Goal: Information Seeking & Learning: Learn about a topic

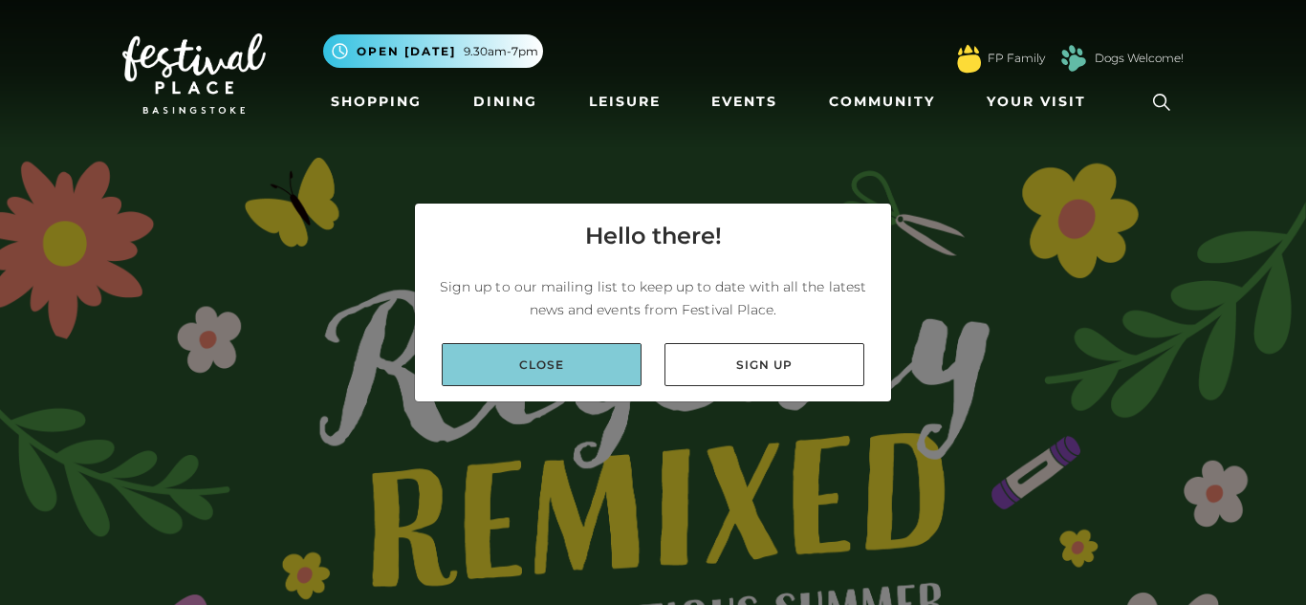
click at [546, 358] on link "Close" at bounding box center [542, 364] width 200 height 43
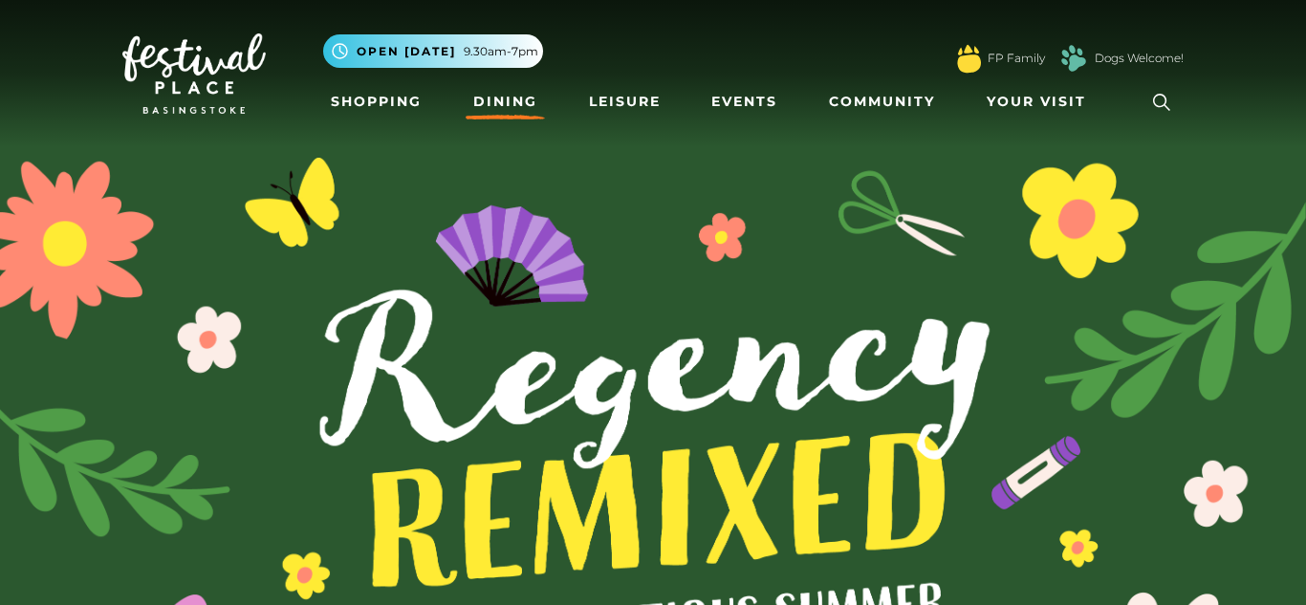
click at [503, 105] on link "Dining" at bounding box center [505, 101] width 79 height 35
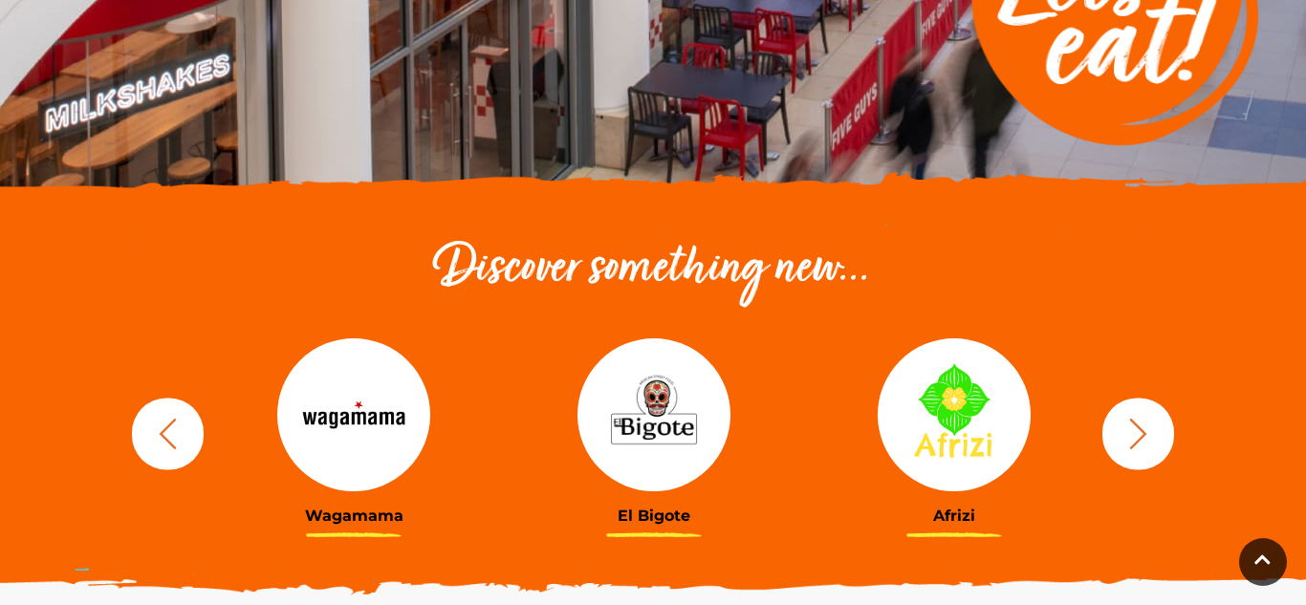
scroll to position [689, 0]
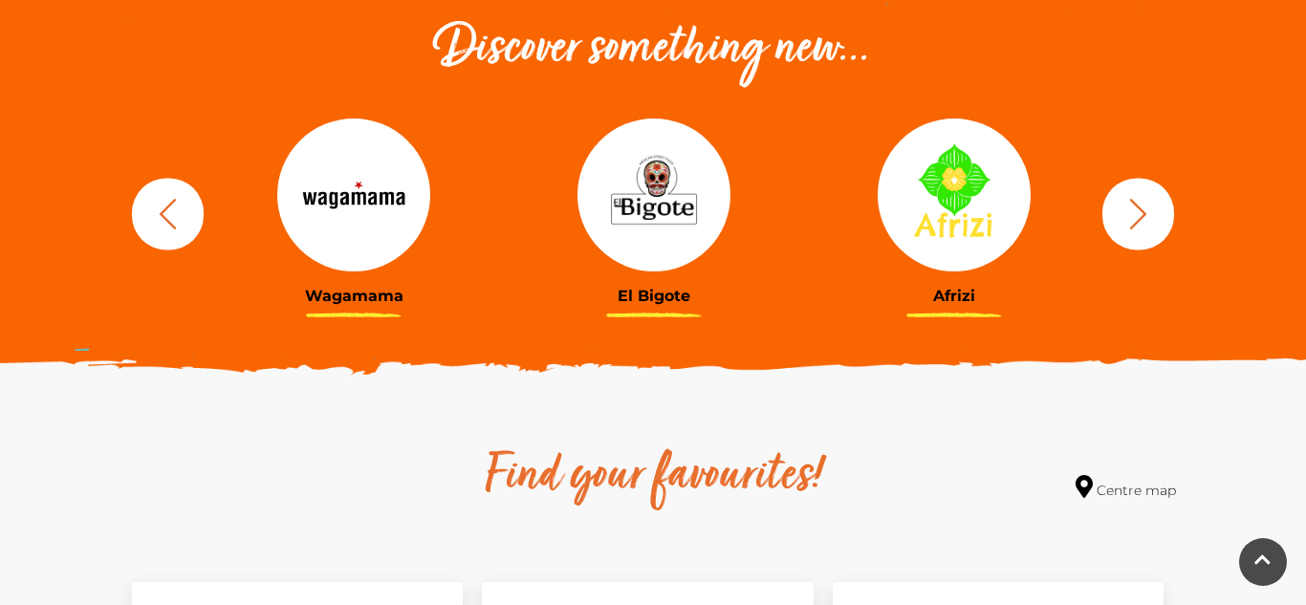
click at [1127, 211] on icon "button" at bounding box center [1138, 213] width 35 height 35
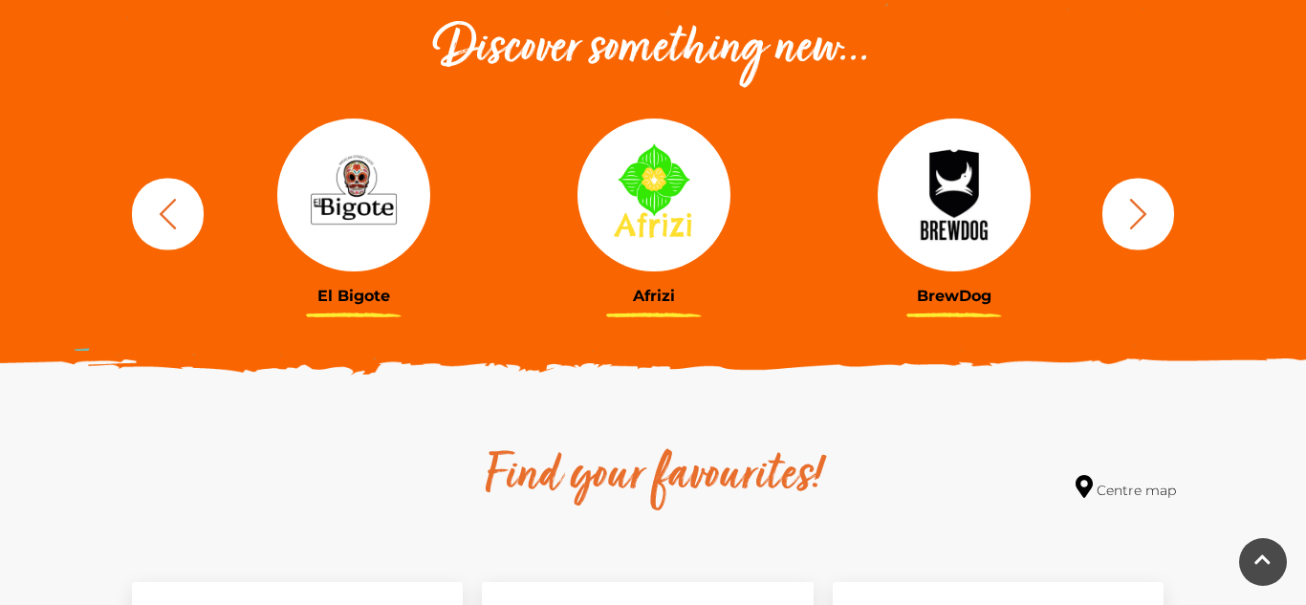
click at [1127, 211] on icon "button" at bounding box center [1138, 213] width 35 height 35
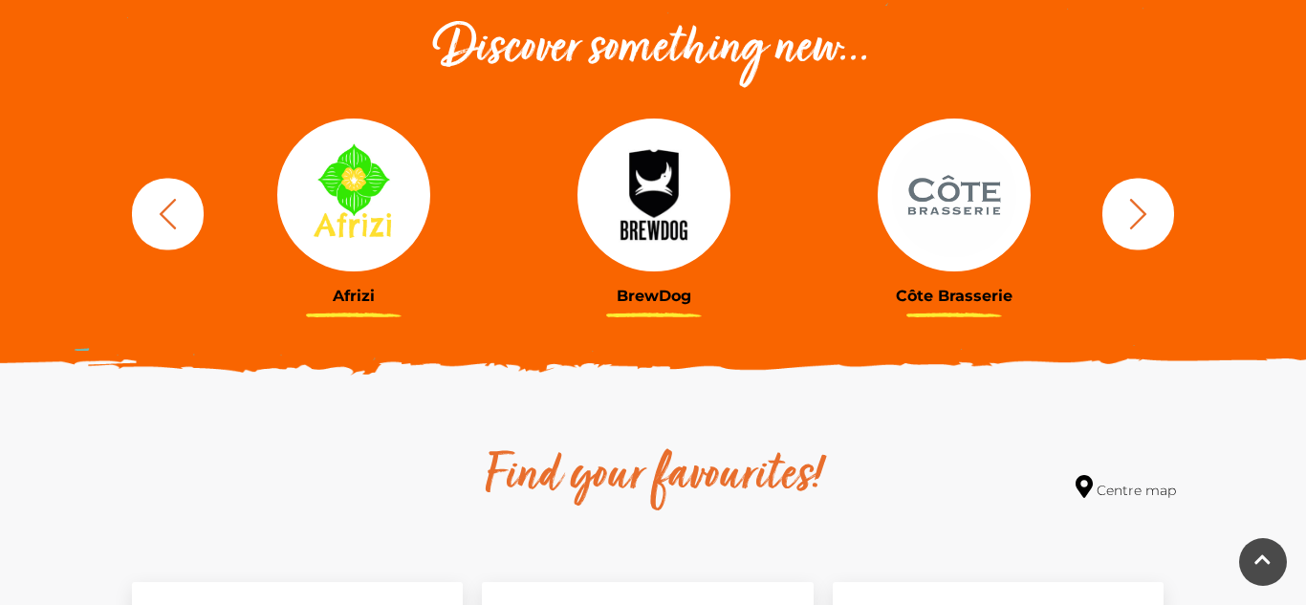
click at [1127, 211] on icon "button" at bounding box center [1138, 213] width 35 height 35
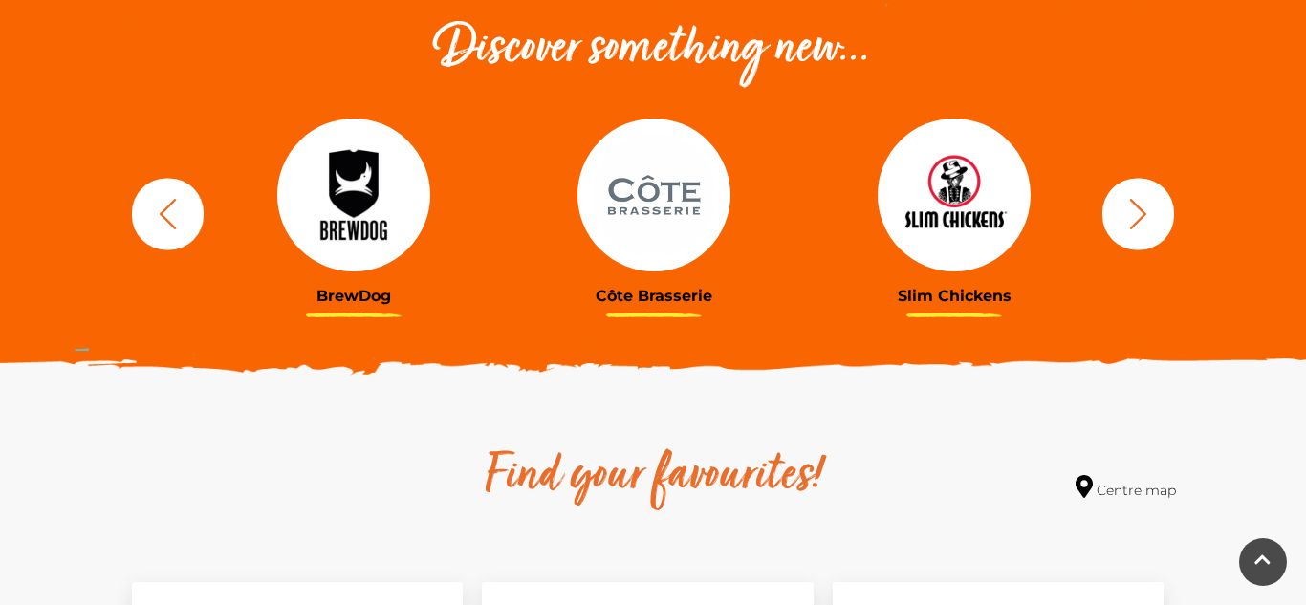
click at [1127, 211] on icon "button" at bounding box center [1138, 213] width 35 height 35
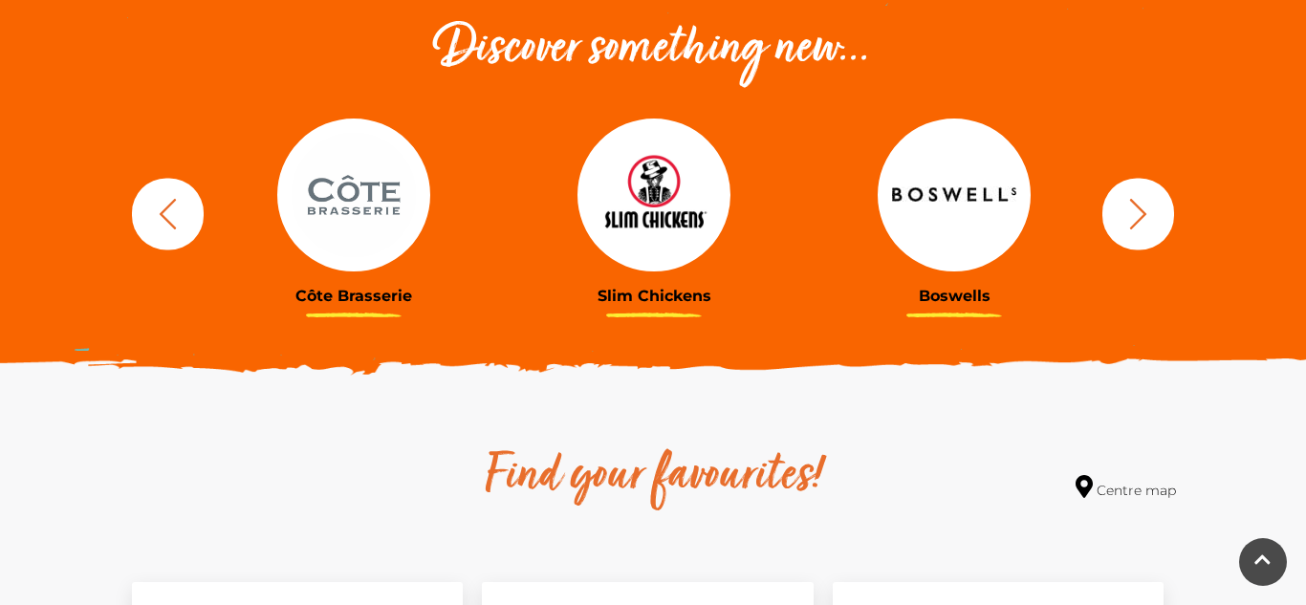
click at [1127, 211] on icon "button" at bounding box center [1138, 213] width 35 height 35
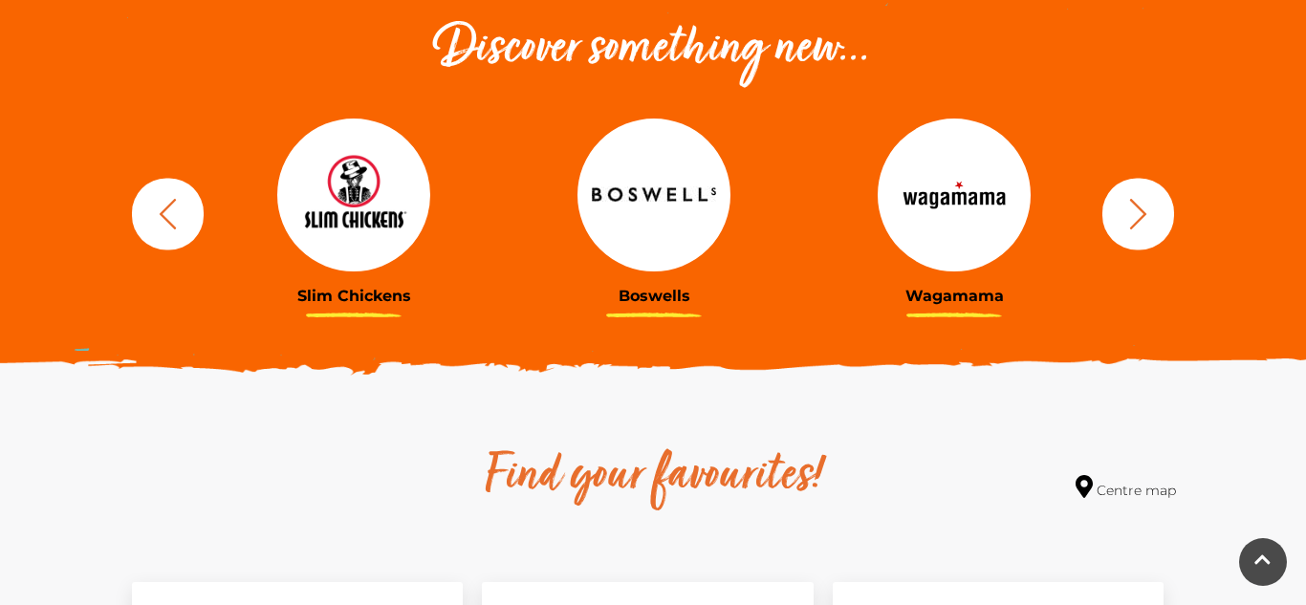
click at [1127, 211] on icon "button" at bounding box center [1138, 213] width 35 height 35
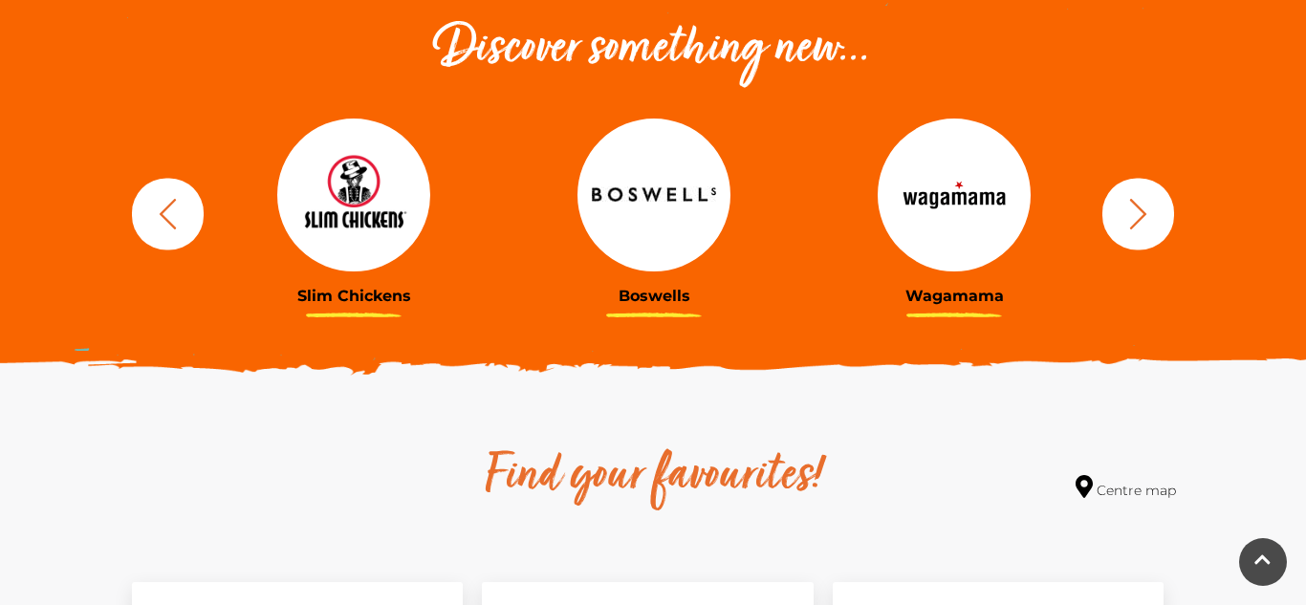
click at [1127, 211] on icon "button" at bounding box center [1138, 213] width 35 height 35
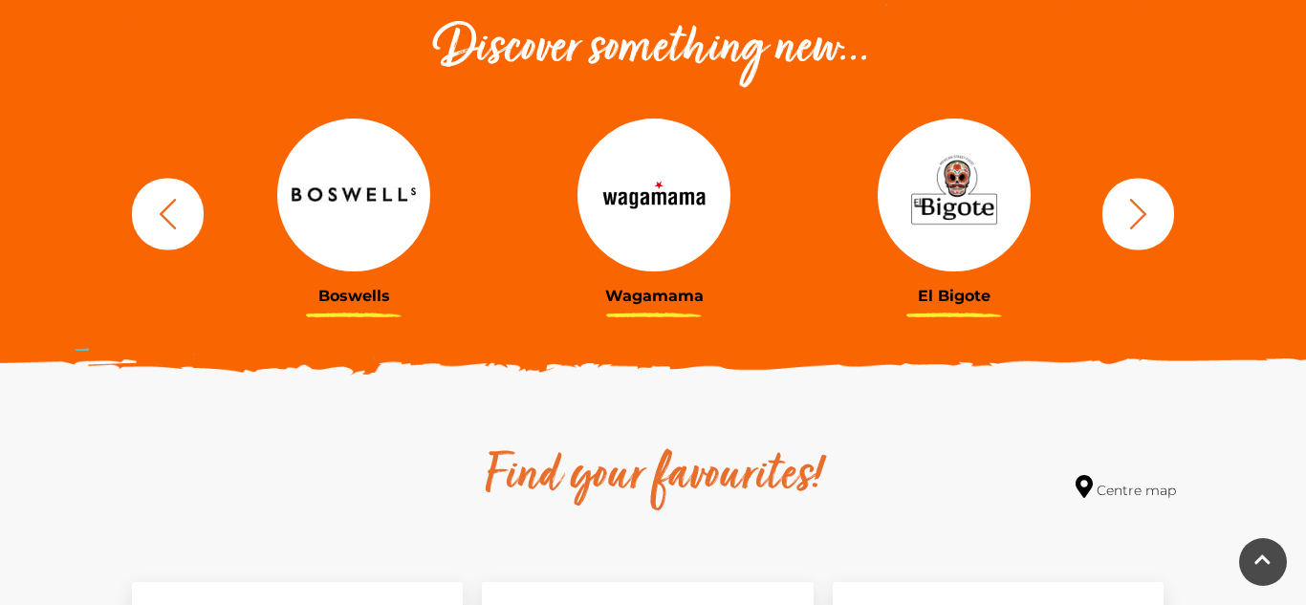
click at [1127, 211] on icon "button" at bounding box center [1138, 213] width 35 height 35
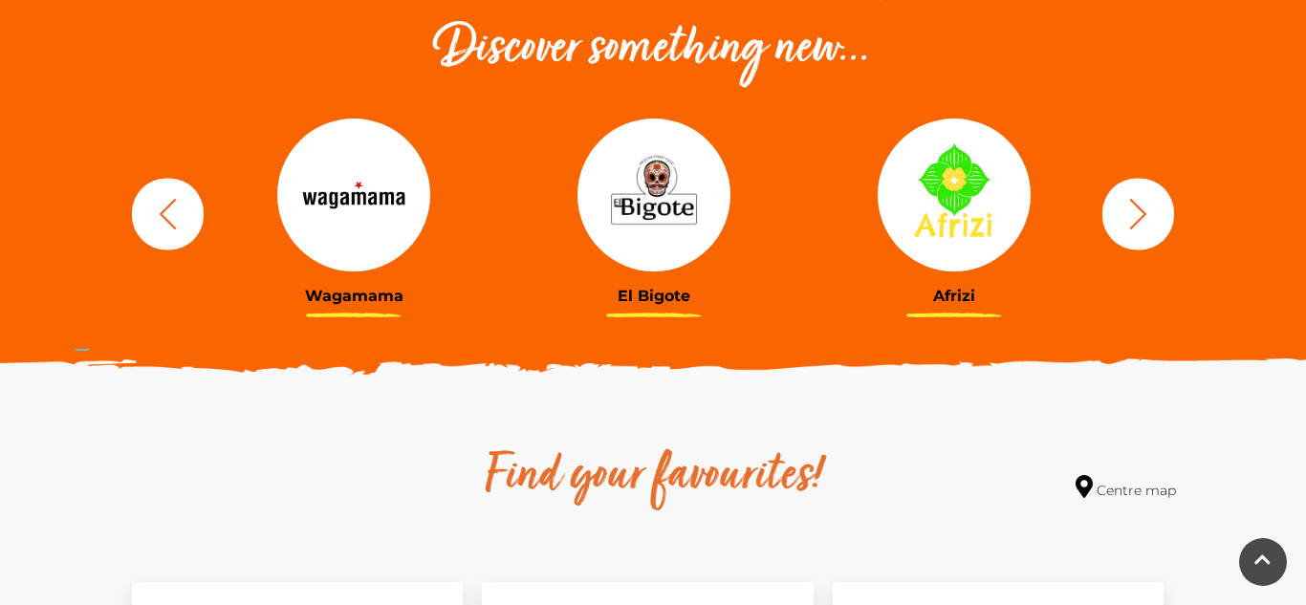
click at [1127, 211] on icon "button" at bounding box center [1138, 213] width 35 height 35
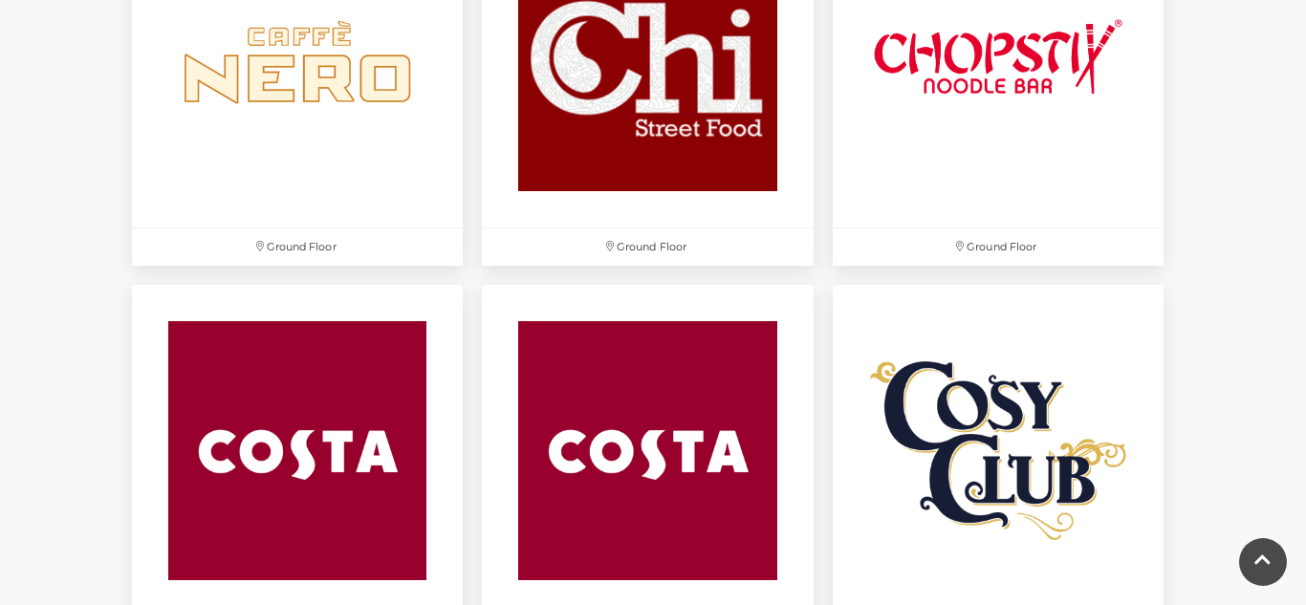
scroll to position [2590, 0]
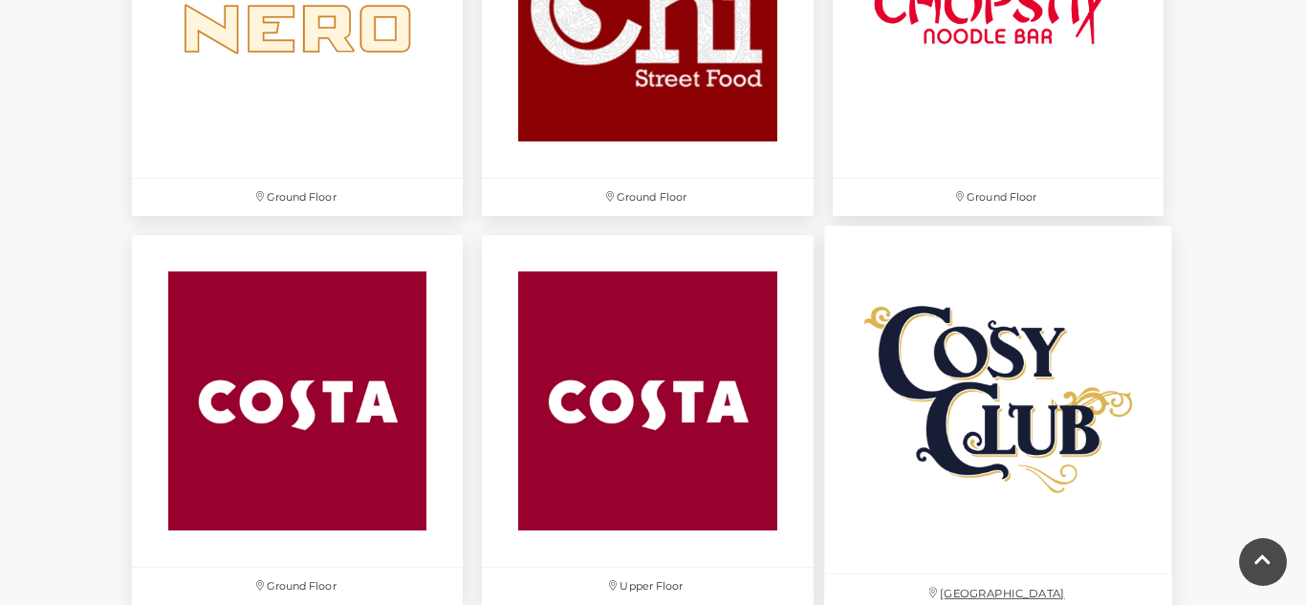
click at [1036, 400] on img at bounding box center [998, 401] width 348 height 348
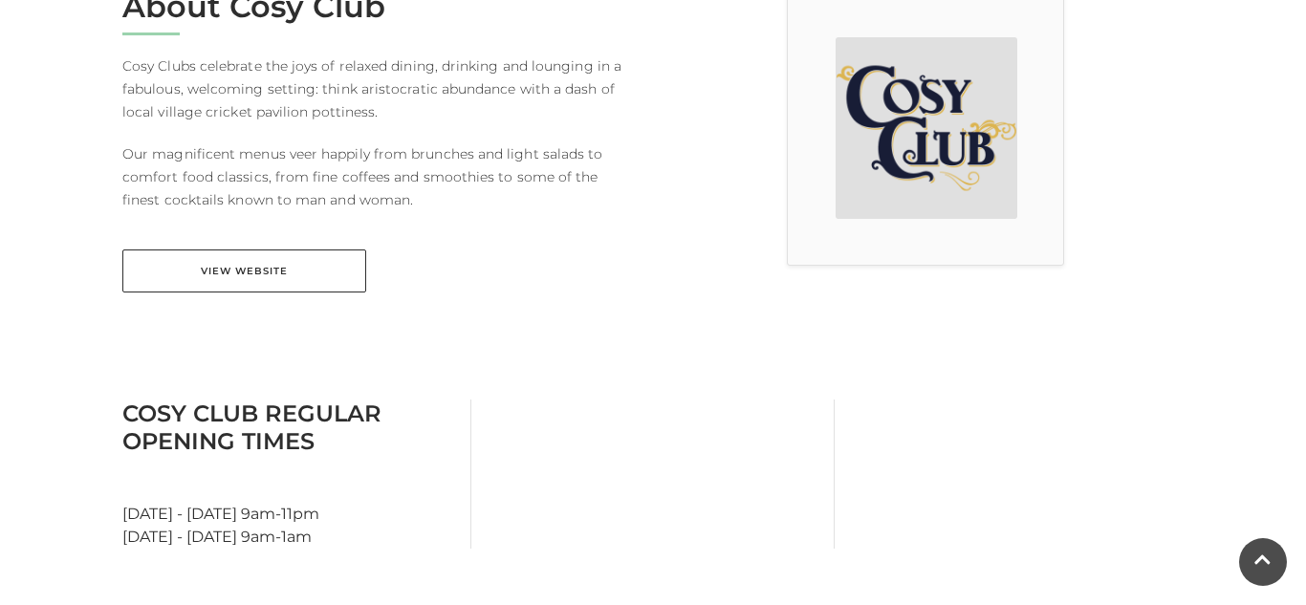
click at [763, 513] on div at bounding box center [653, 474] width 363 height 149
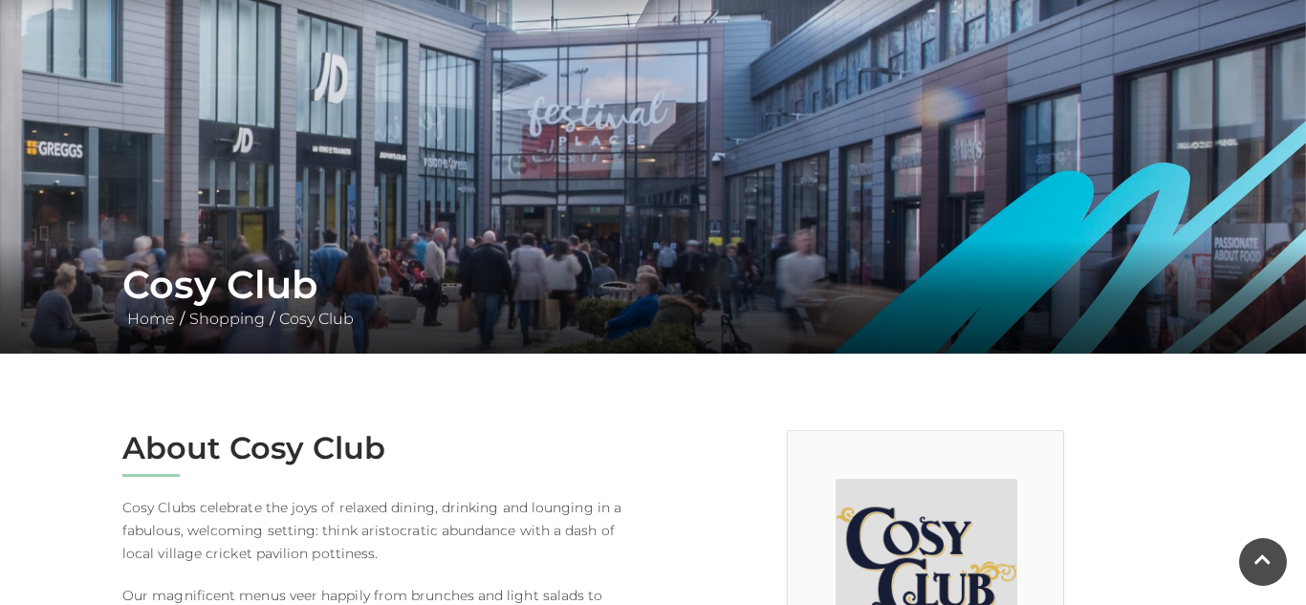
scroll to position [153, 0]
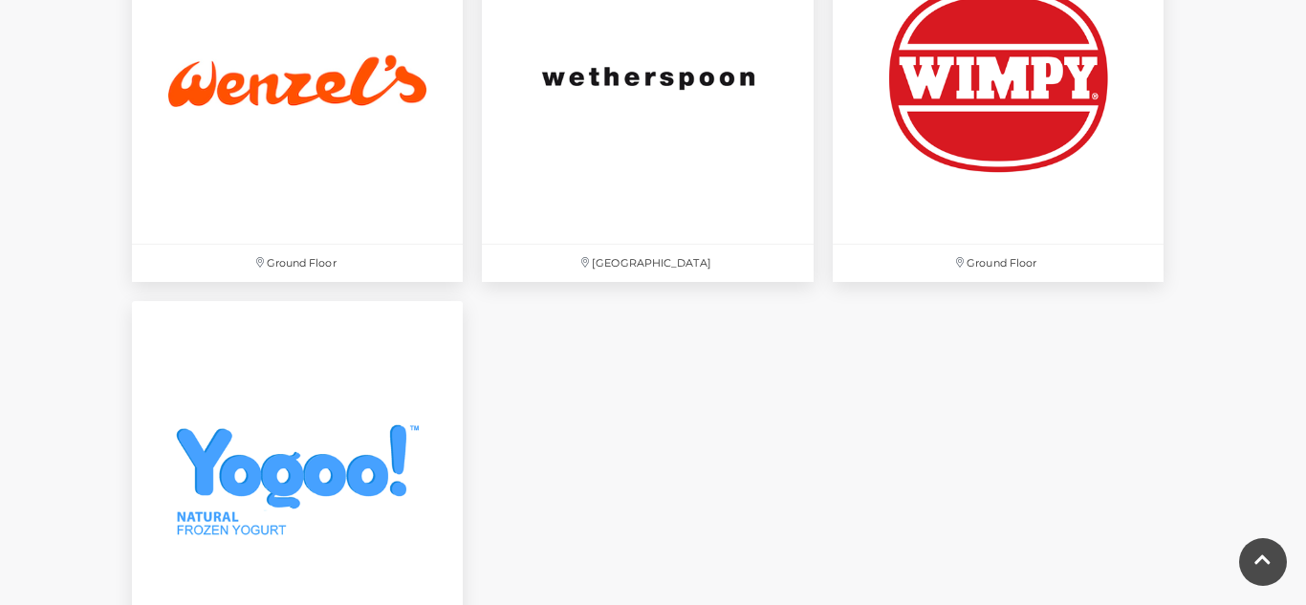
scroll to position [6378, 0]
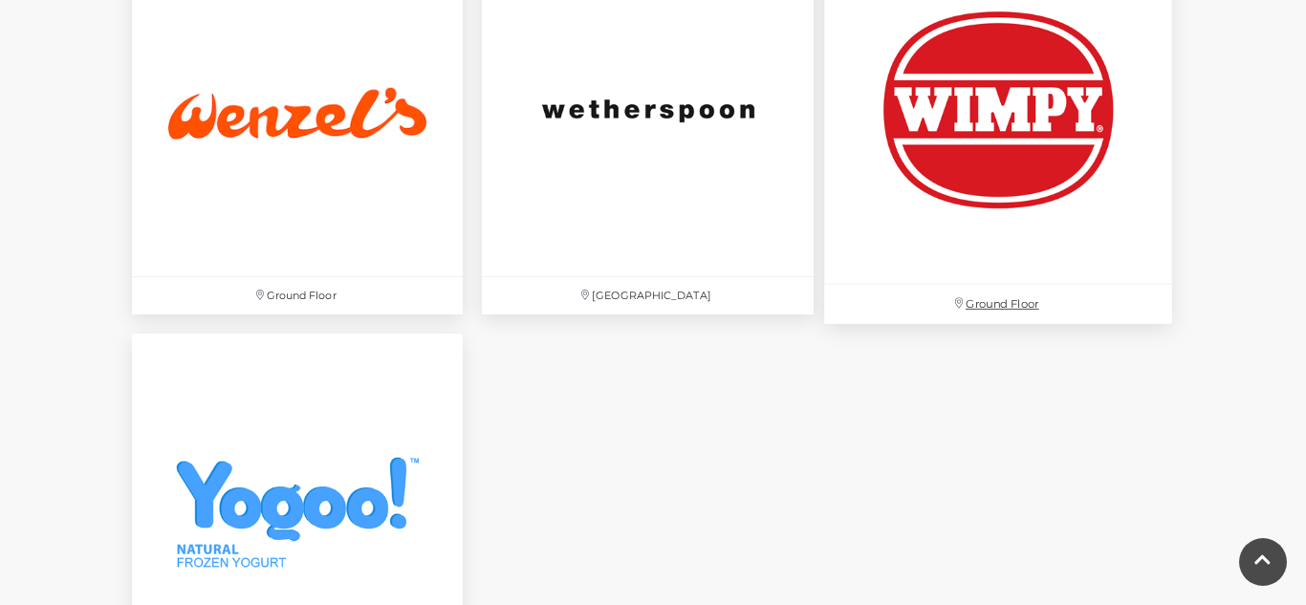
click at [1048, 89] on img at bounding box center [998, 110] width 348 height 348
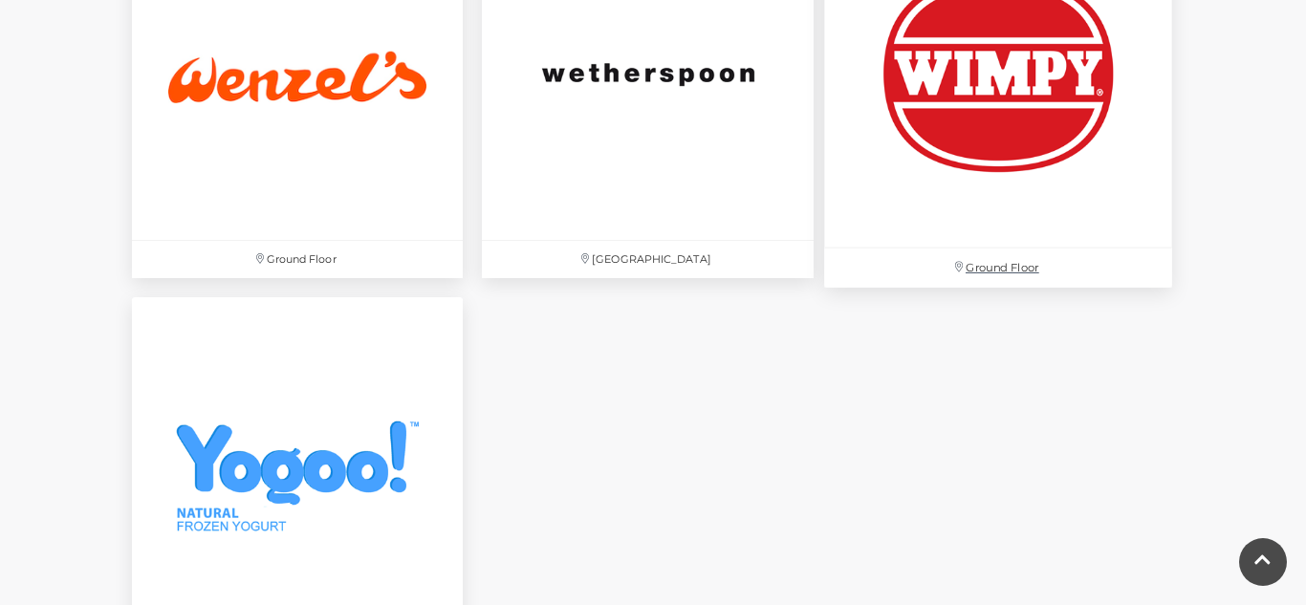
scroll to position [6416, 0]
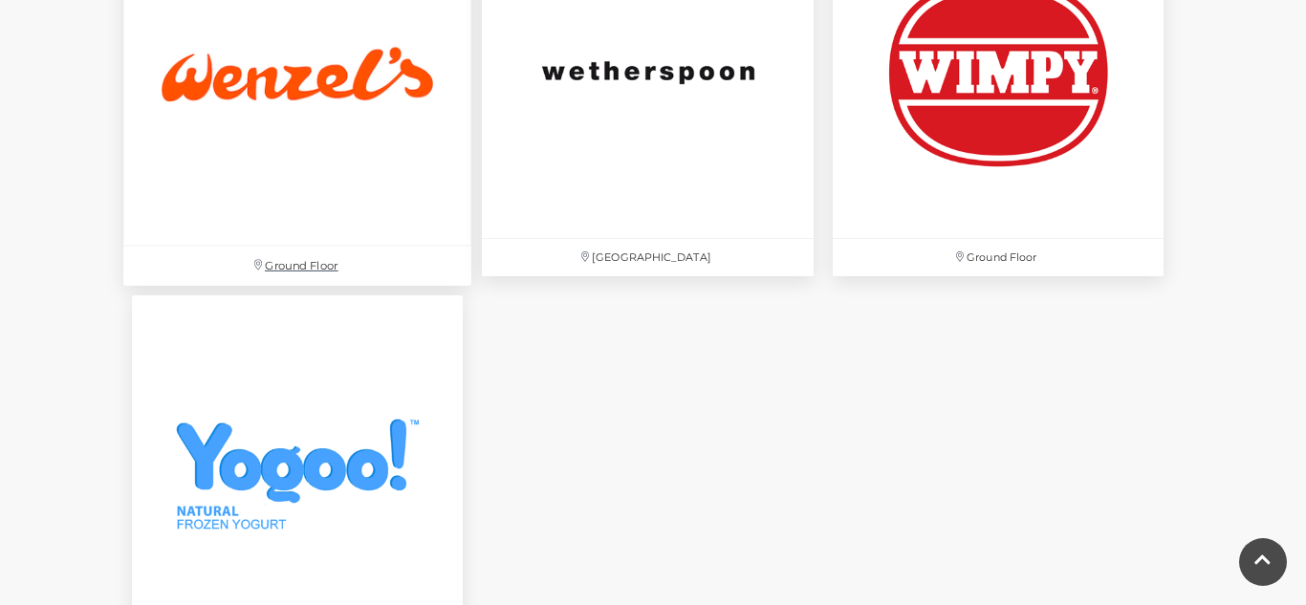
click at [191, 83] on img at bounding box center [297, 72] width 348 height 348
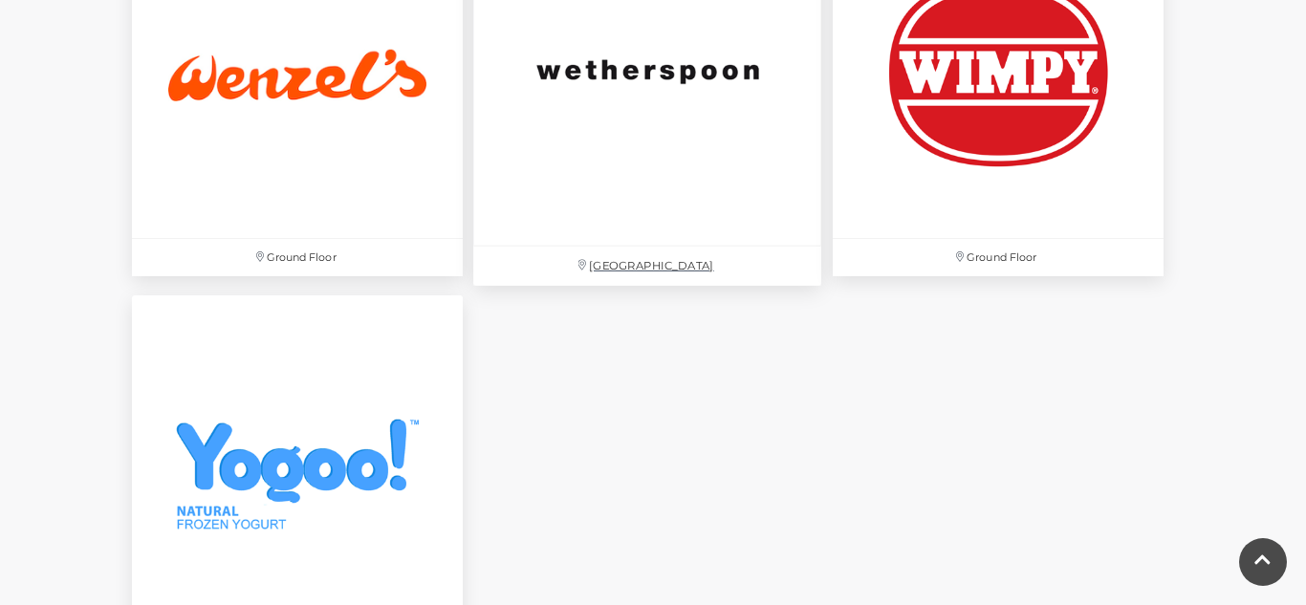
click at [596, 140] on img at bounding box center [648, 72] width 348 height 348
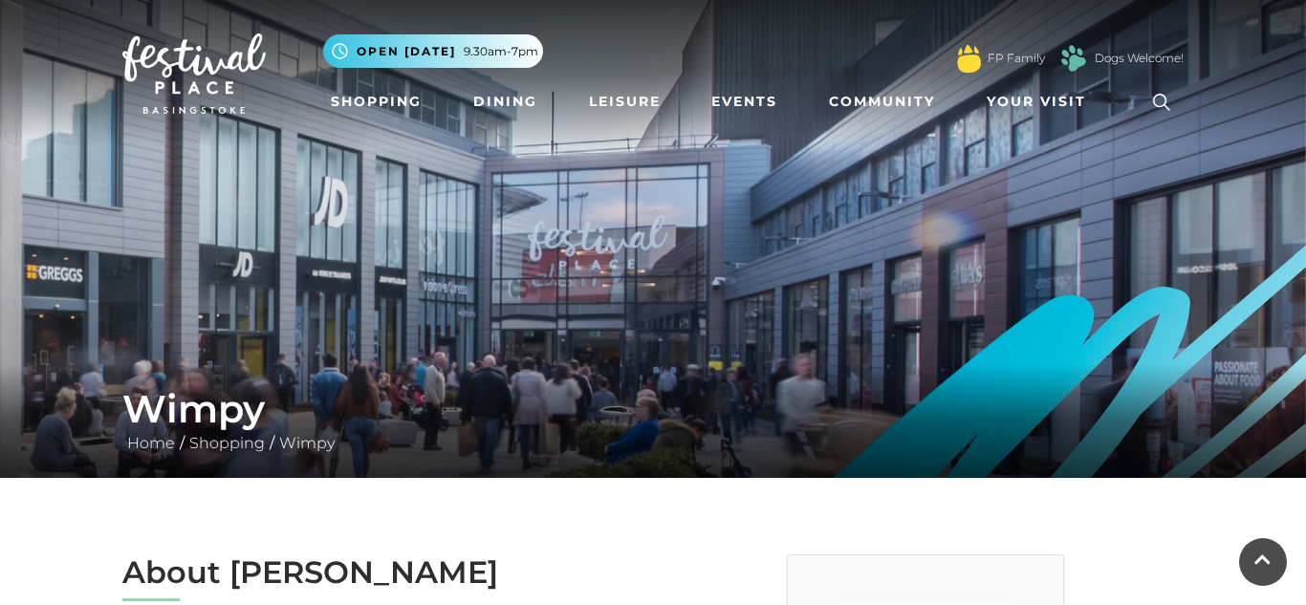
scroll to position [421, 0]
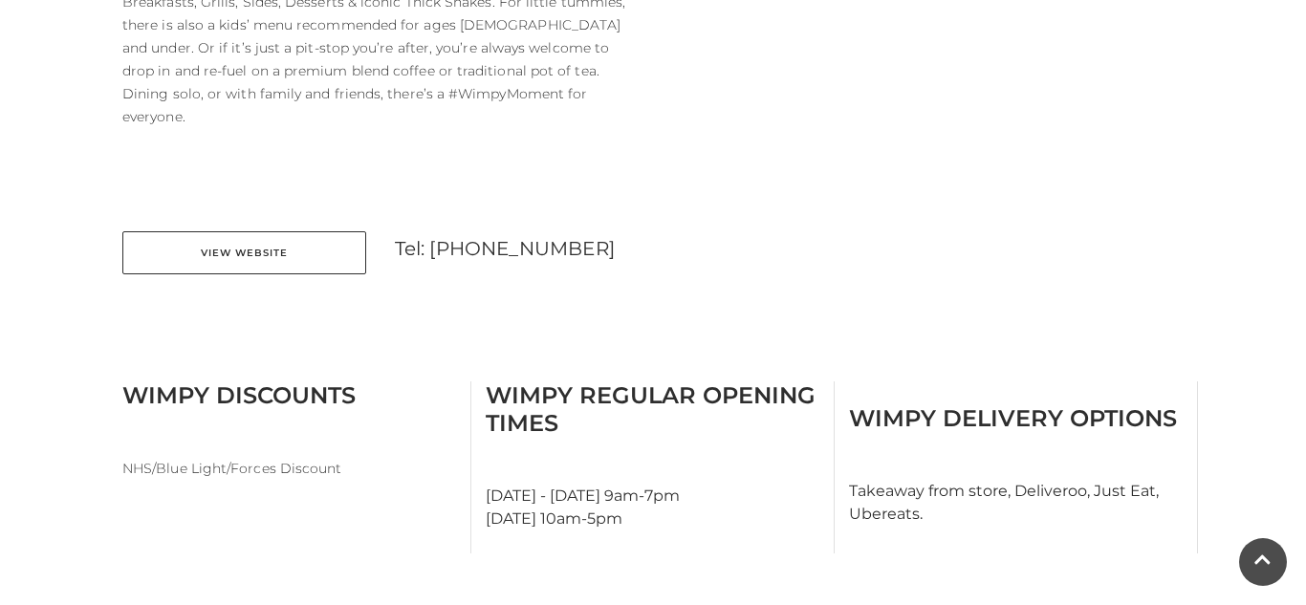
scroll to position [1071, 0]
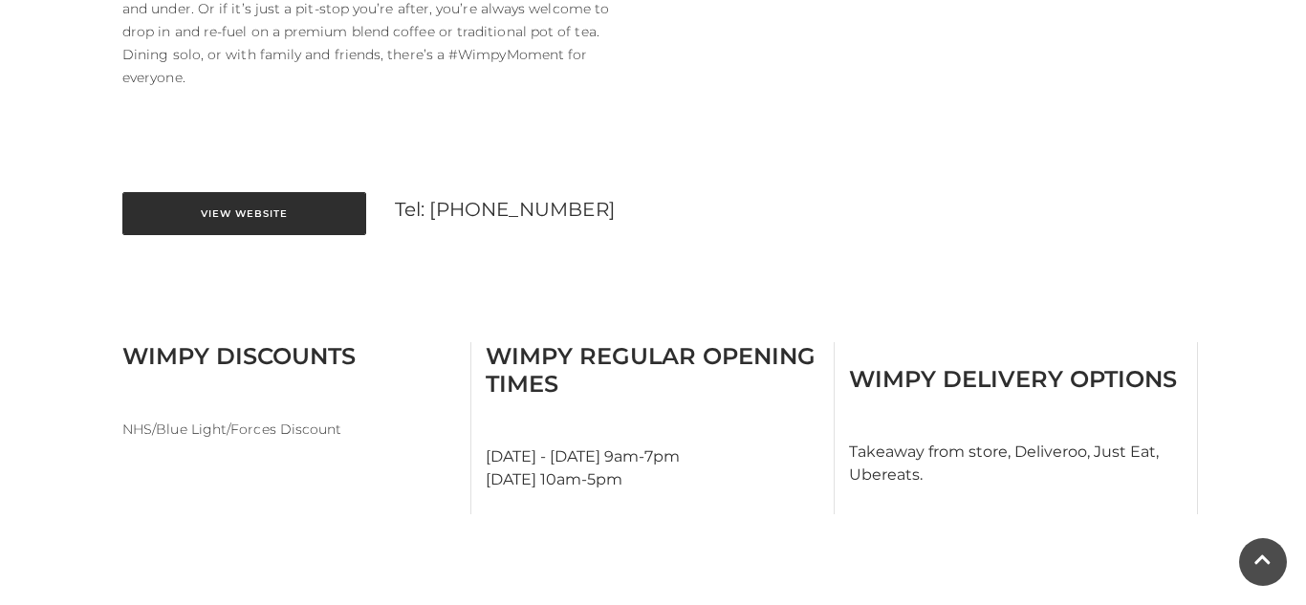
click at [256, 193] on link "View Website" at bounding box center [244, 213] width 244 height 43
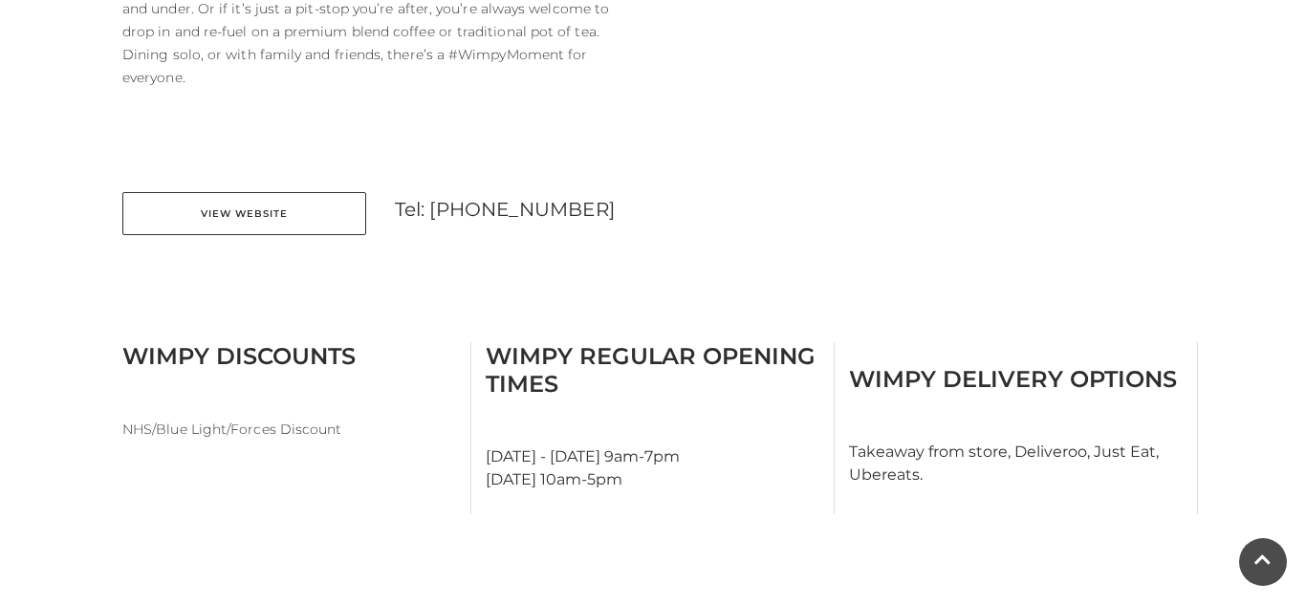
scroll to position [421, 0]
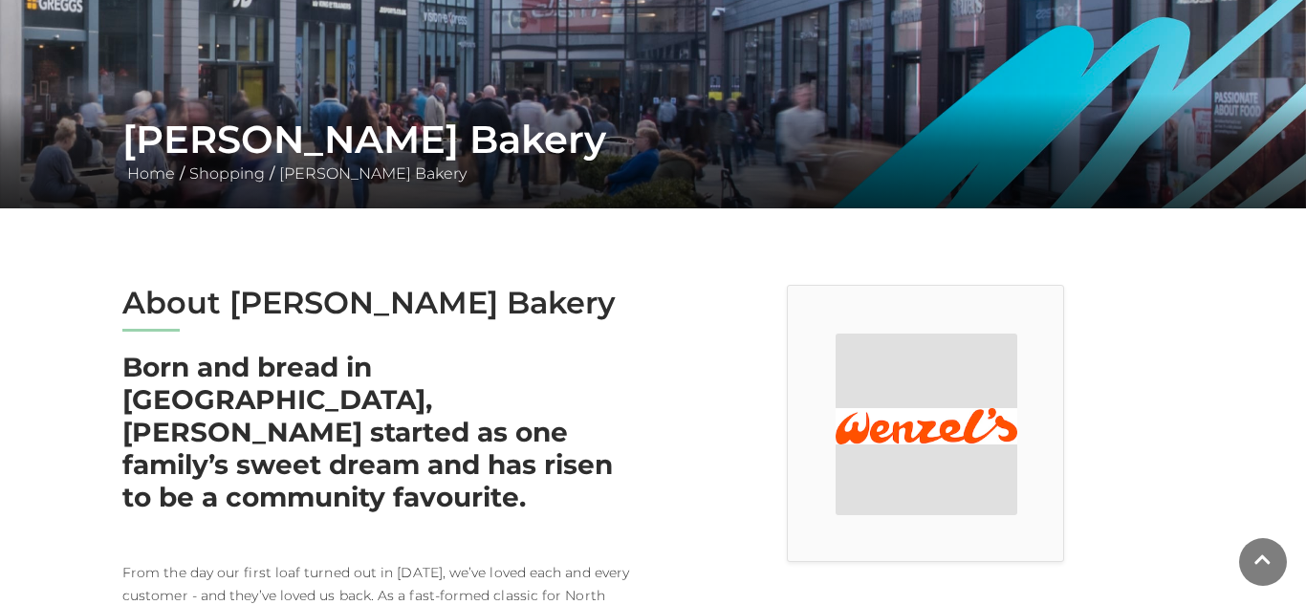
scroll to position [383, 0]
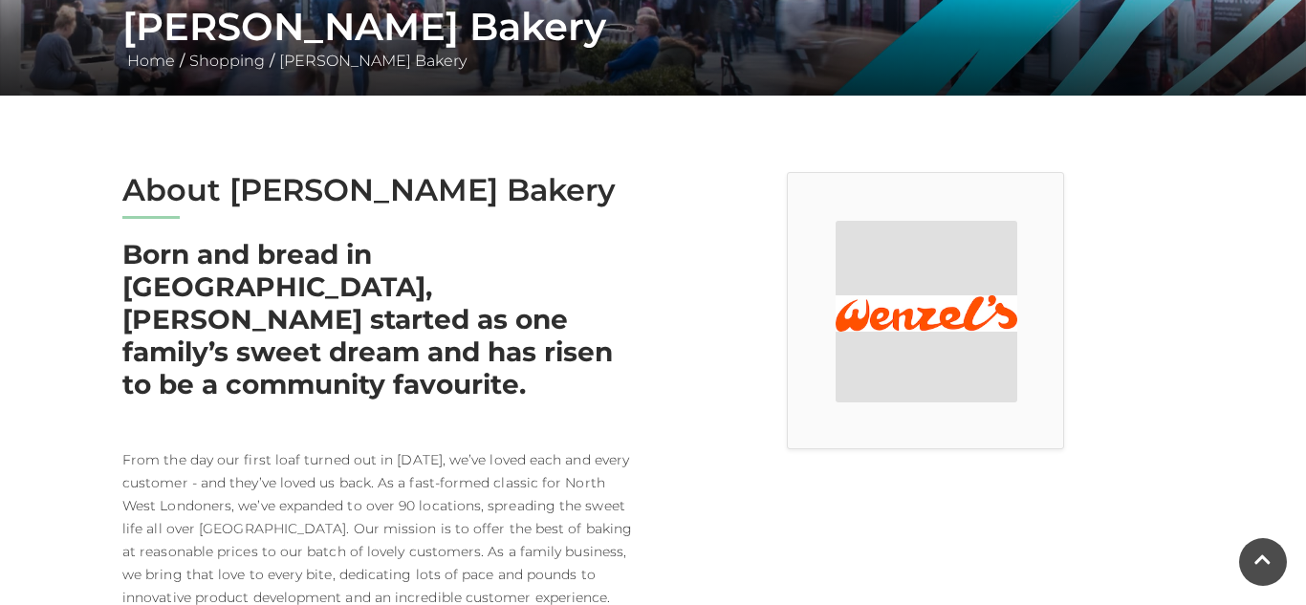
scroll to position [38, 0]
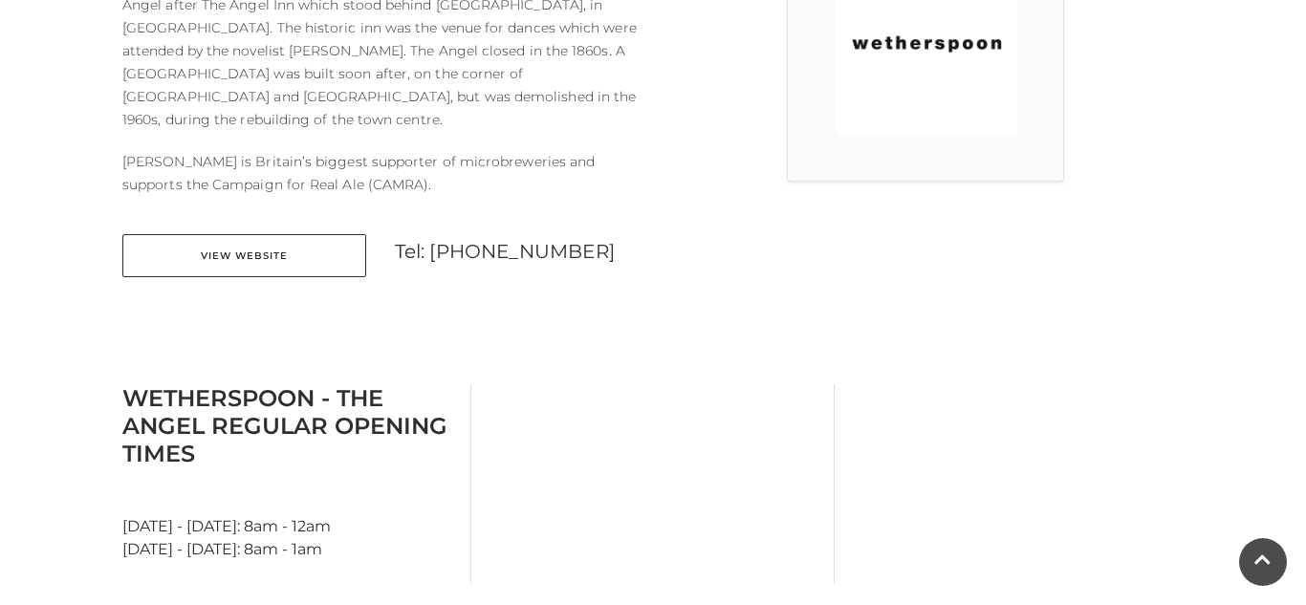
scroll to position [689, 0]
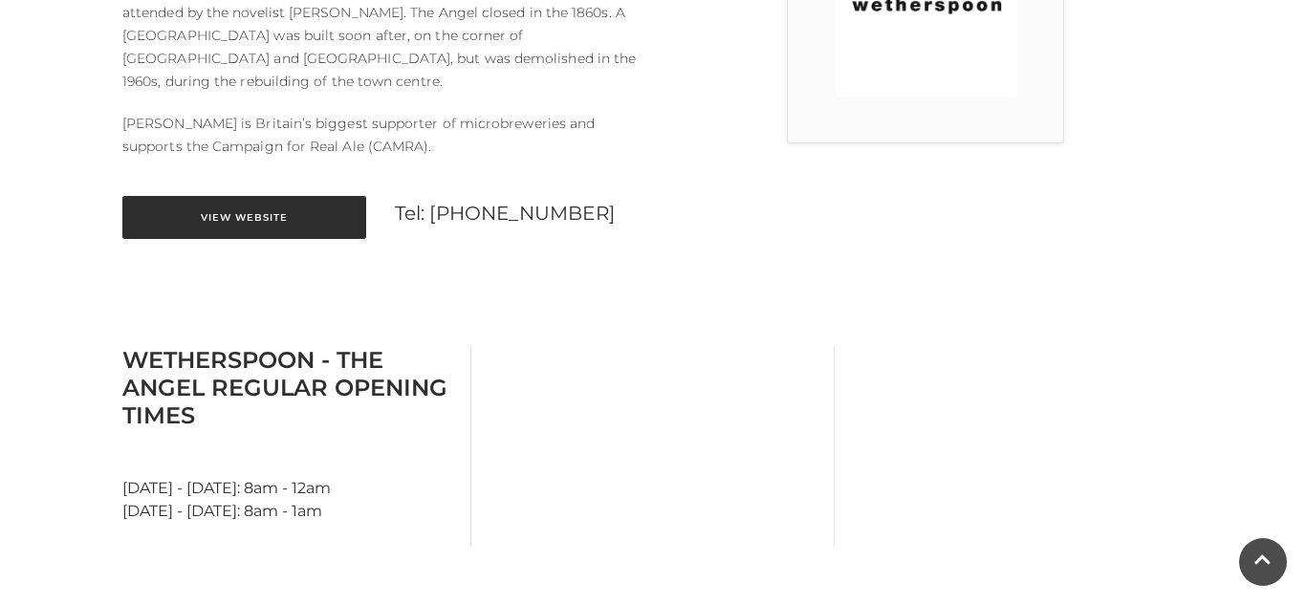
click at [305, 196] on link "View Website" at bounding box center [244, 217] width 244 height 43
